Goal: Information Seeking & Learning: Learn about a topic

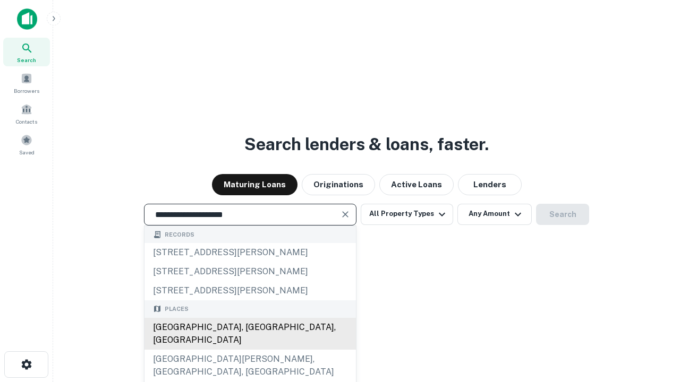
click at [250, 350] on div "[GEOGRAPHIC_DATA], [GEOGRAPHIC_DATA], [GEOGRAPHIC_DATA]" at bounding box center [249, 334] width 211 height 32
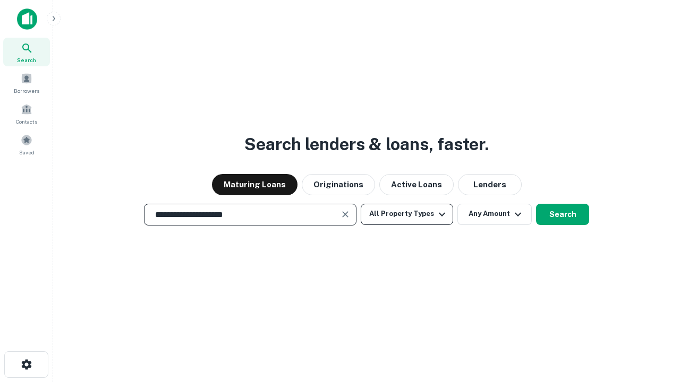
type input "**********"
click at [407, 214] on button "All Property Types" at bounding box center [407, 214] width 92 height 21
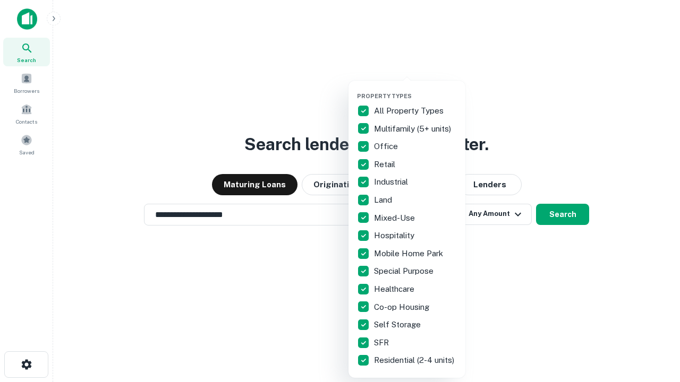
click at [415, 89] on button "button" at bounding box center [415, 89] width 117 height 1
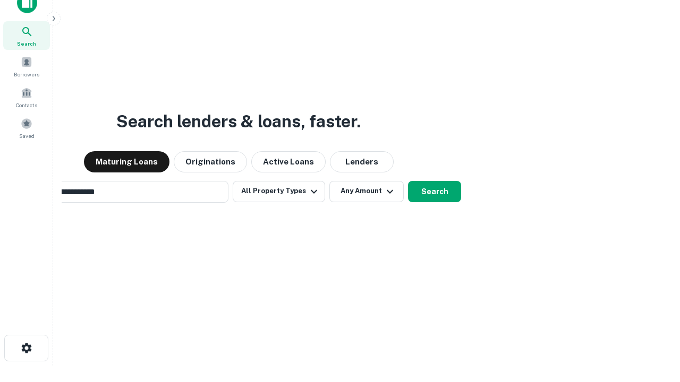
scroll to position [17, 0]
click at [329, 181] on button "Any Amount" at bounding box center [366, 191] width 74 height 21
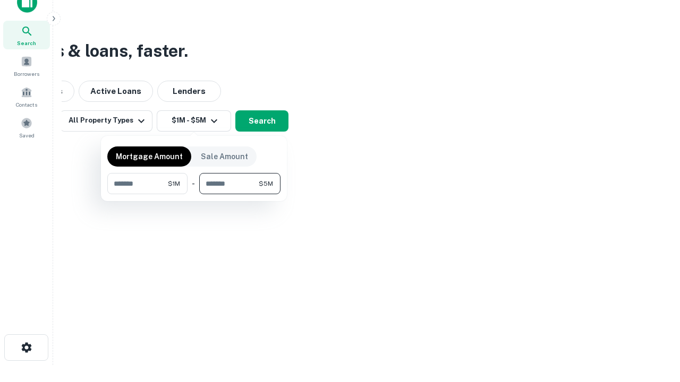
type input "*******"
click at [194, 194] on button "button" at bounding box center [193, 194] width 173 height 1
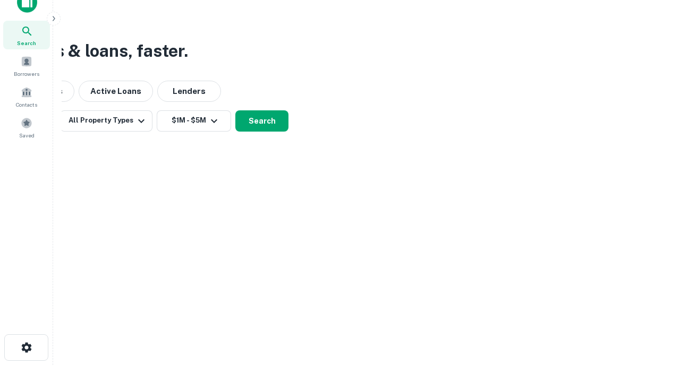
scroll to position [16, 0]
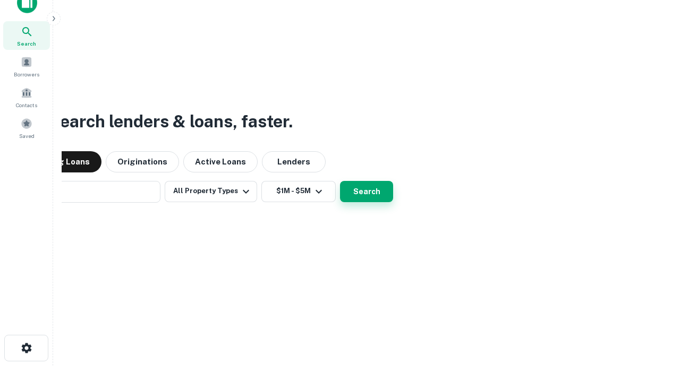
click at [340, 181] on button "Search" at bounding box center [366, 191] width 53 height 21
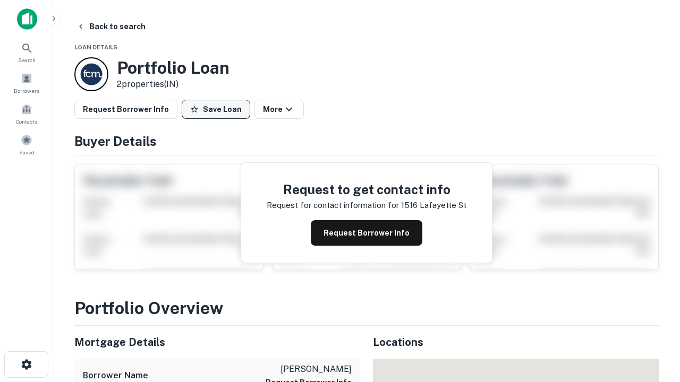
click at [216, 109] on button "Save Loan" at bounding box center [216, 109] width 69 height 19
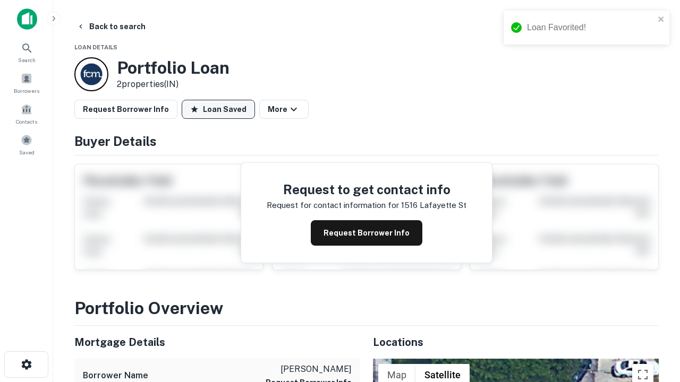
click at [218, 109] on button "Loan Saved" at bounding box center [218, 109] width 73 height 19
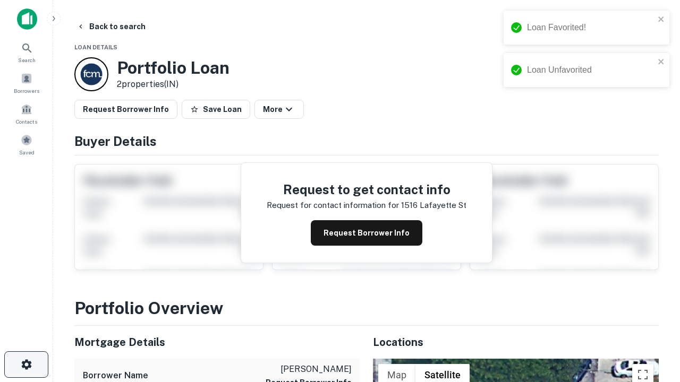
click at [26, 365] on icon "button" at bounding box center [26, 364] width 13 height 13
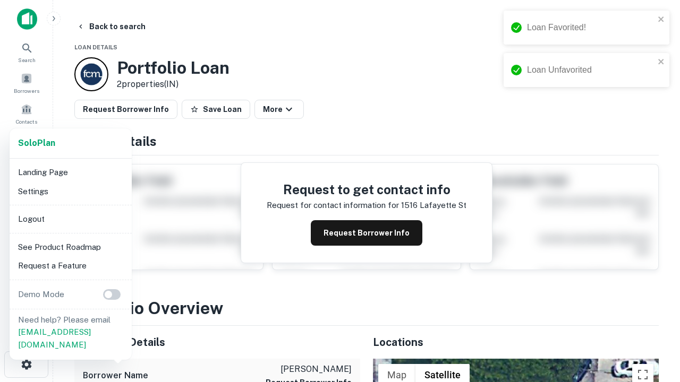
click at [70, 219] on li "Logout" at bounding box center [71, 219] width 114 height 19
